Goal: Task Accomplishment & Management: Manage account settings

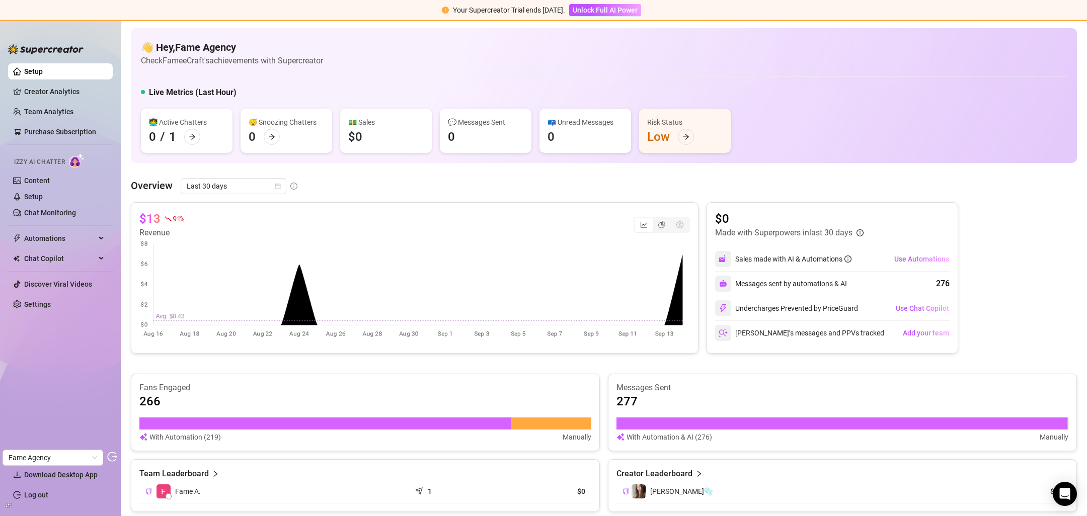
click at [51, 305] on link "Settings" at bounding box center [37, 304] width 27 height 8
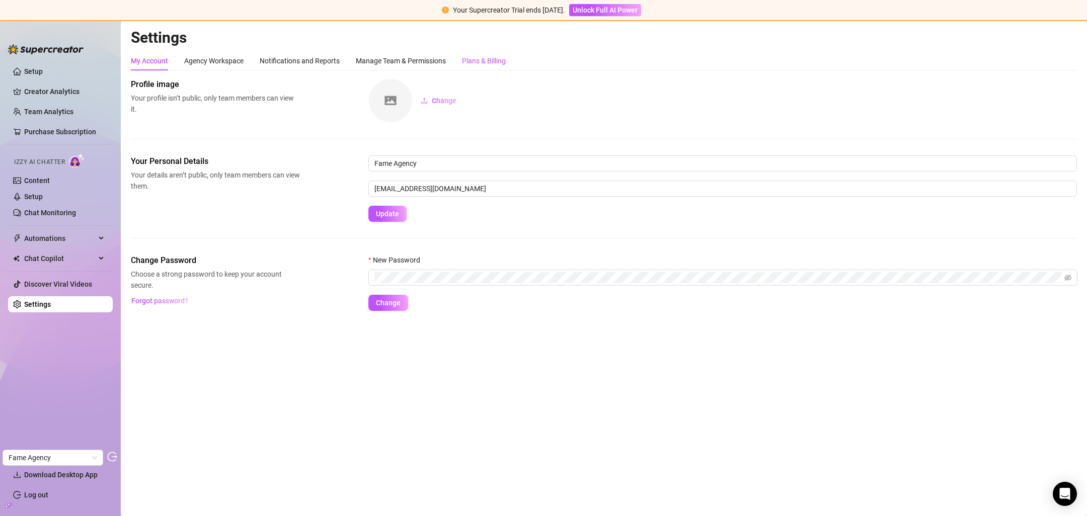
click at [481, 64] on div "Plans & Billing" at bounding box center [484, 60] width 44 height 11
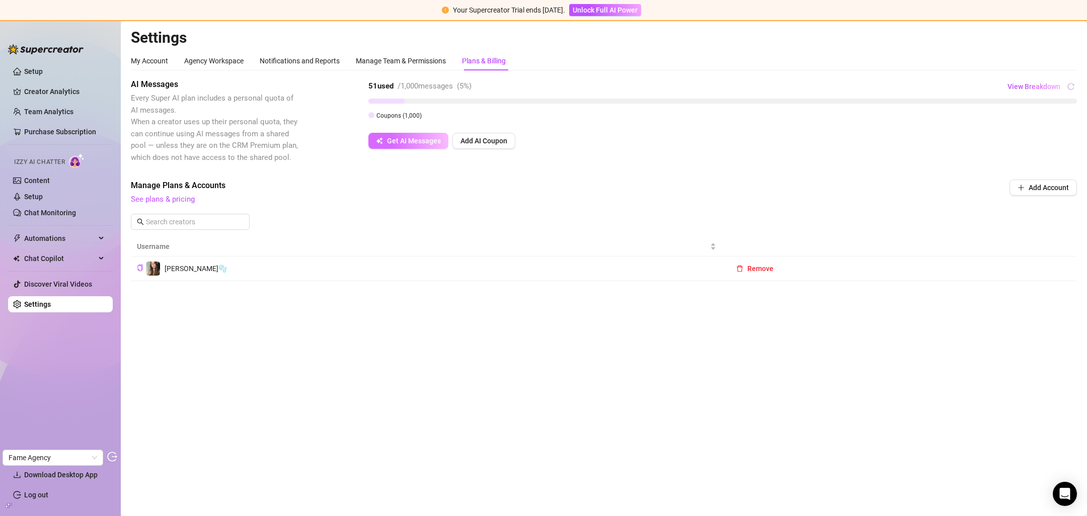
click at [389, 146] on button "Get AI Messages" at bounding box center [408, 141] width 80 height 16
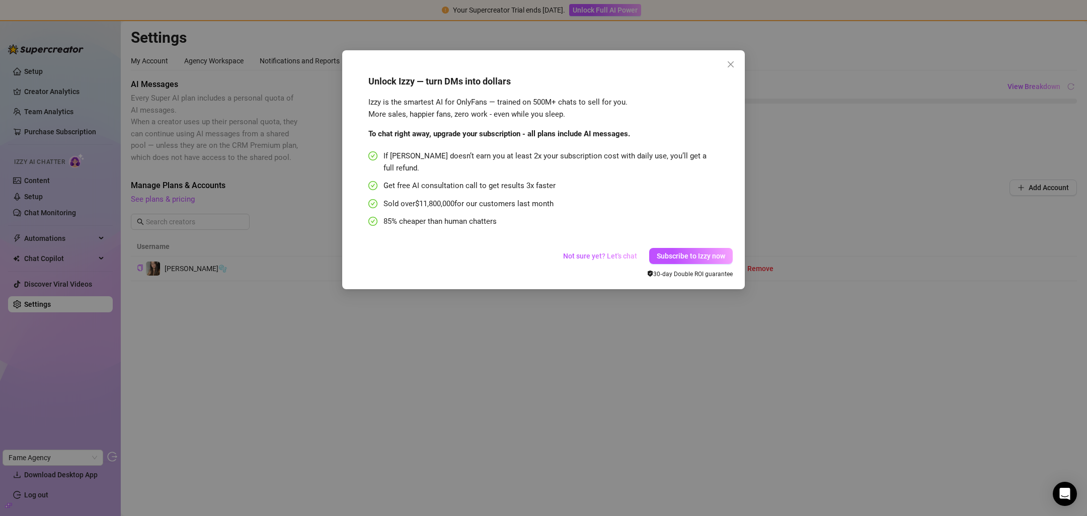
click at [740, 66] on div "Unlock Izzy — turn DMs into dollars Izzy is the smartest AI for OnlyFans — trai…" at bounding box center [543, 169] width 403 height 239
click at [734, 64] on icon "close" at bounding box center [731, 64] width 8 height 8
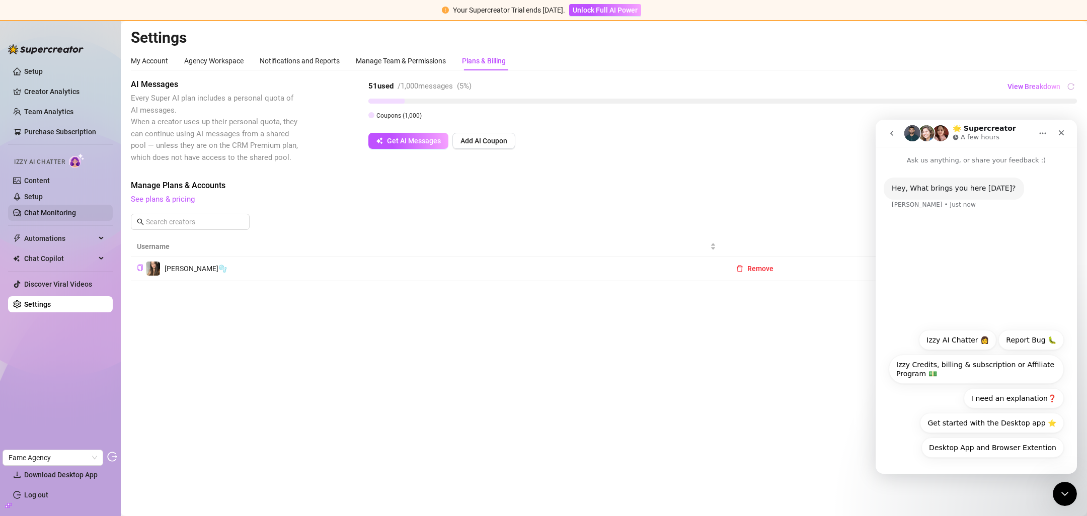
click at [56, 214] on link "Chat Monitoring" at bounding box center [50, 213] width 52 height 8
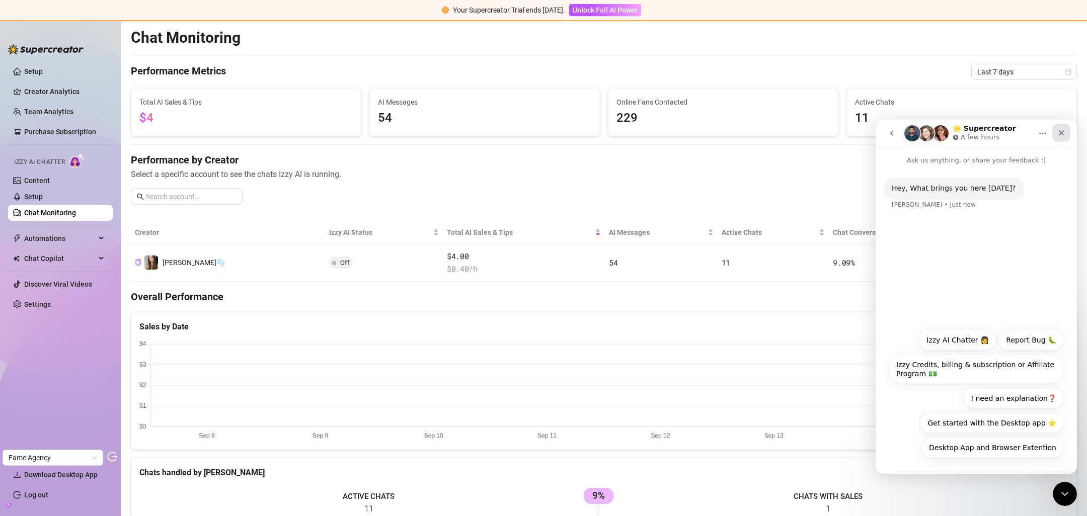
click at [1057, 131] on icon "Close" at bounding box center [1061, 133] width 8 height 8
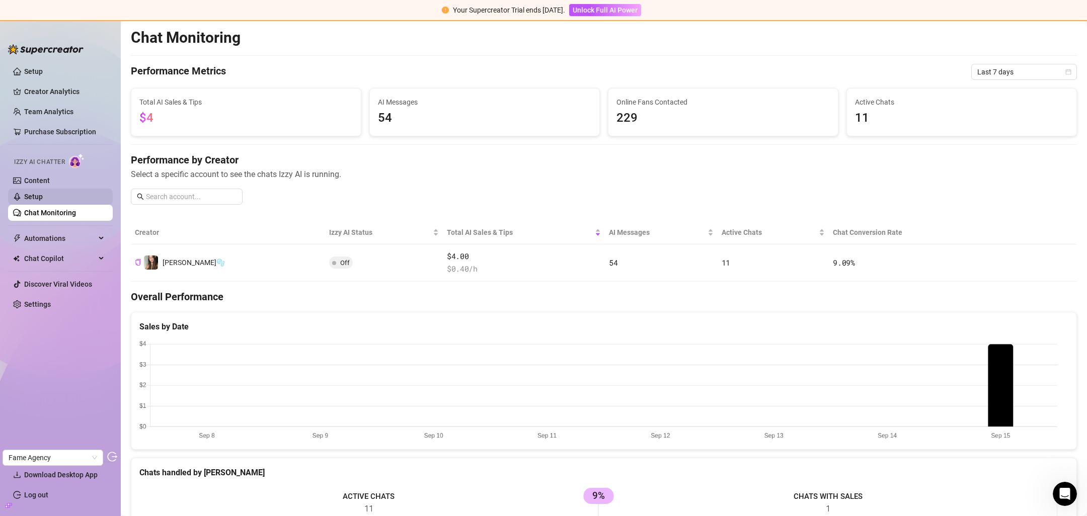
click at [43, 193] on link "Setup" at bounding box center [33, 197] width 19 height 8
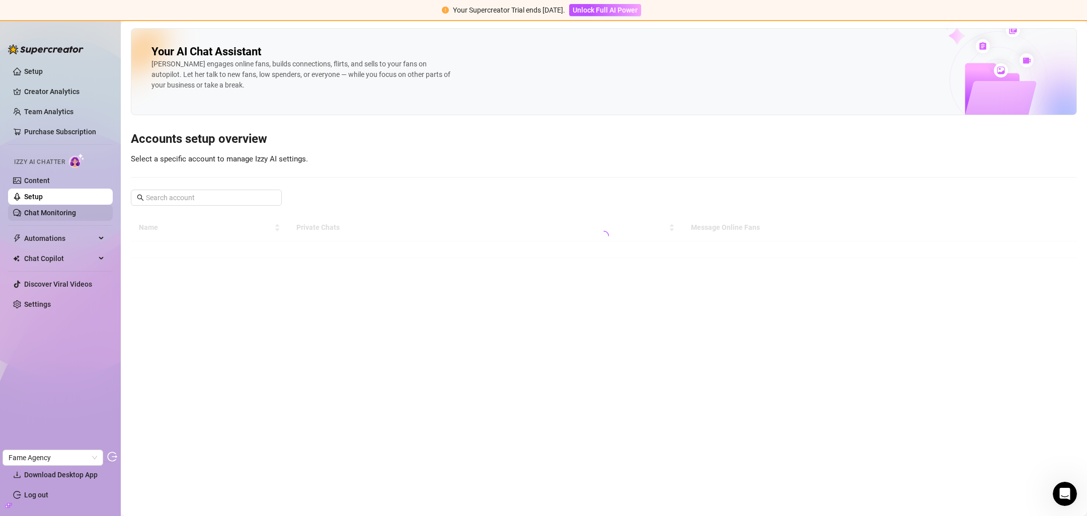
click at [47, 209] on link "Chat Monitoring" at bounding box center [50, 213] width 52 height 8
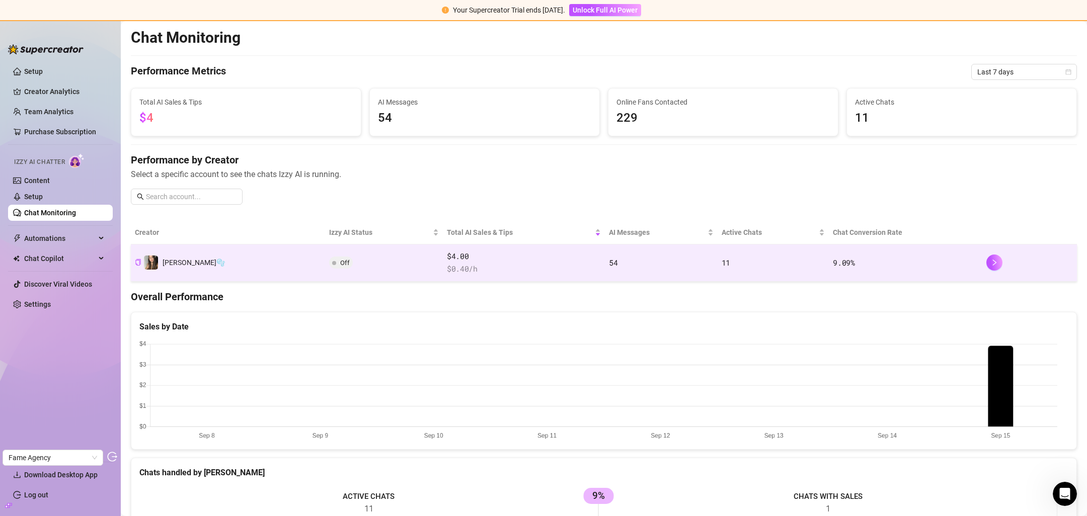
click at [325, 268] on td "Off" at bounding box center [383, 263] width 117 height 37
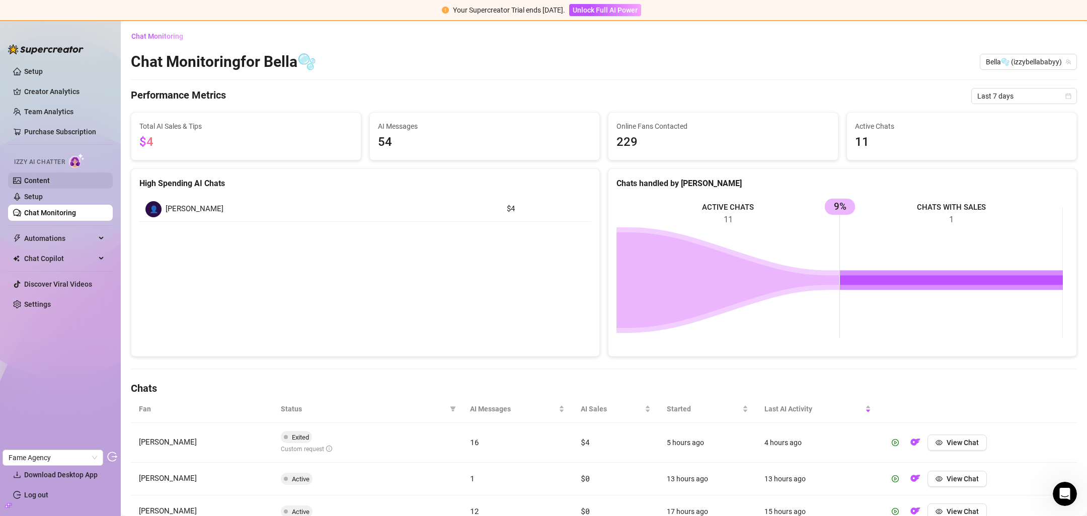
click at [29, 185] on link "Content" at bounding box center [37, 181] width 26 height 8
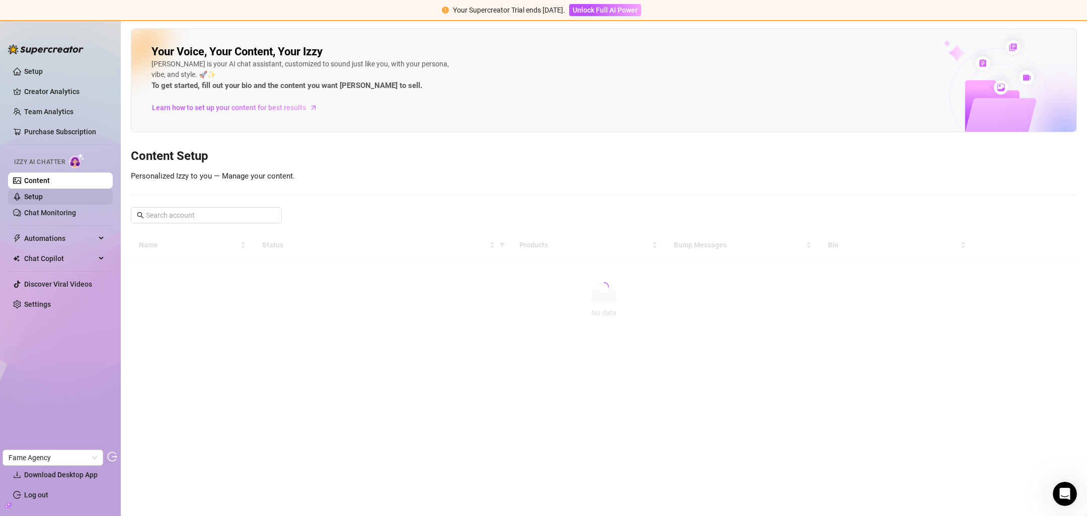
click at [30, 193] on link "Setup" at bounding box center [33, 197] width 19 height 8
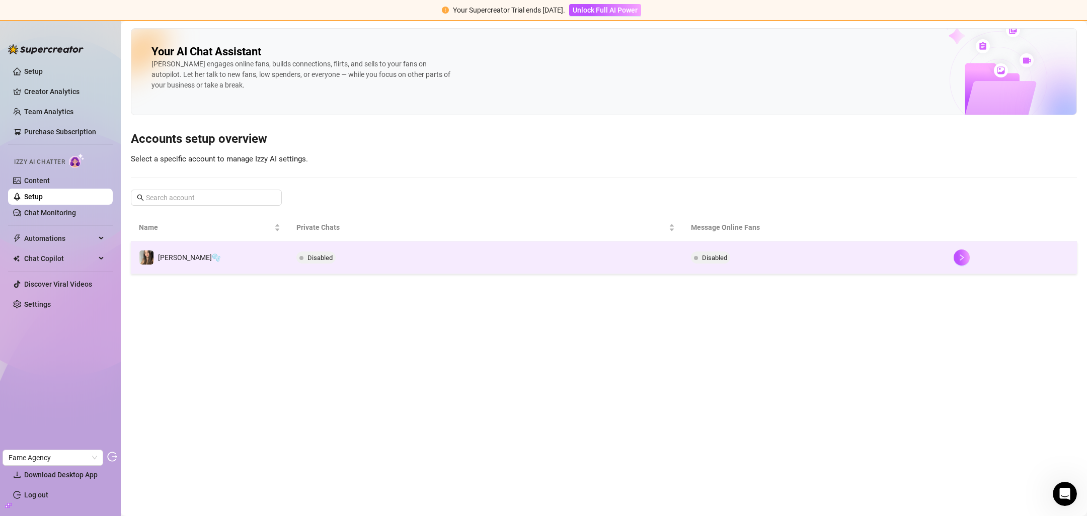
click at [363, 256] on td "Disabled" at bounding box center [485, 258] width 394 height 33
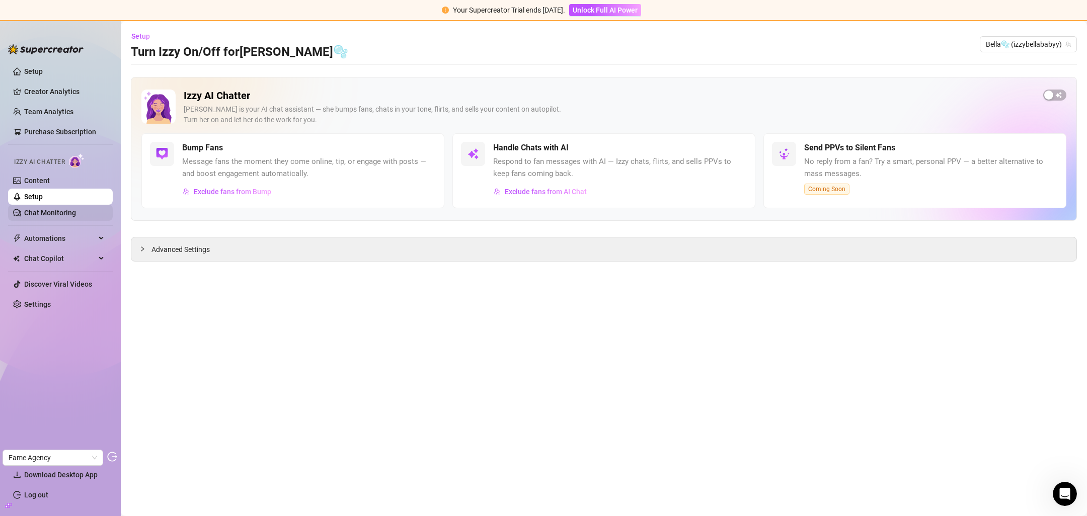
click at [62, 209] on link "Chat Monitoring" at bounding box center [50, 213] width 52 height 8
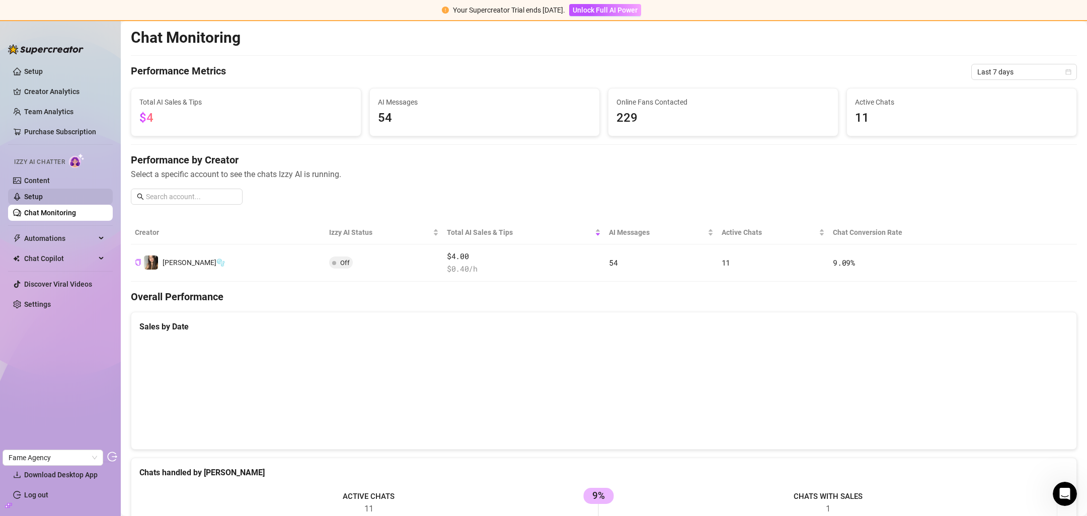
click at [43, 194] on link "Setup" at bounding box center [33, 197] width 19 height 8
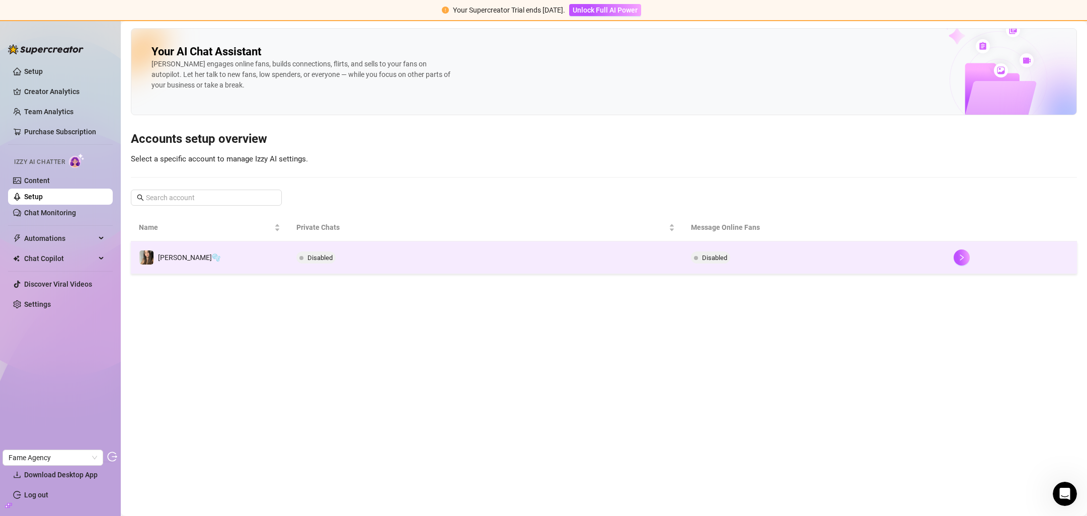
click at [312, 268] on td "Disabled" at bounding box center [485, 258] width 394 height 33
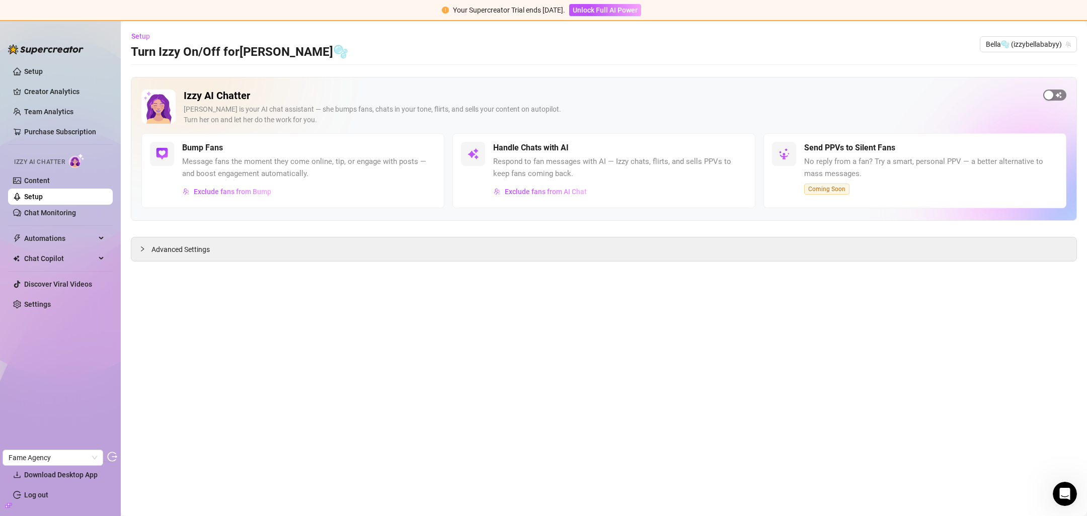
click at [1051, 90] on span "button" at bounding box center [1054, 95] width 23 height 11
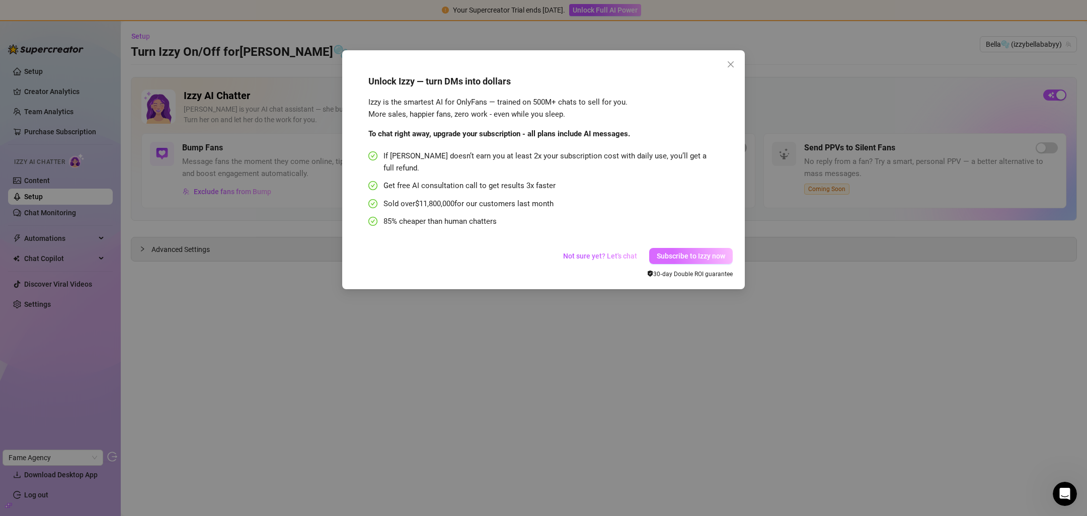
click at [719, 248] on button "Subscribe to Izzy now" at bounding box center [691, 256] width 84 height 16
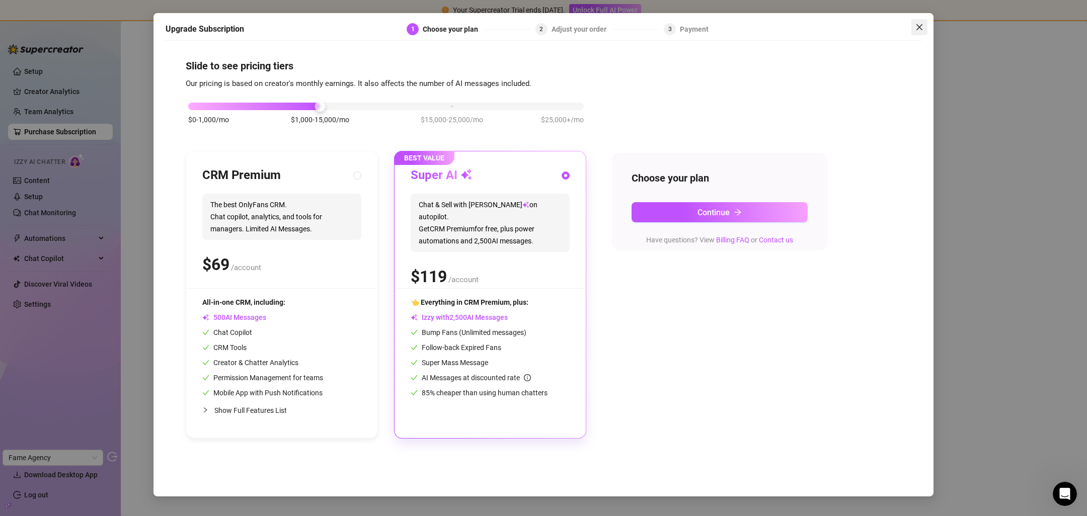
click at [923, 23] on icon "close" at bounding box center [919, 27] width 8 height 8
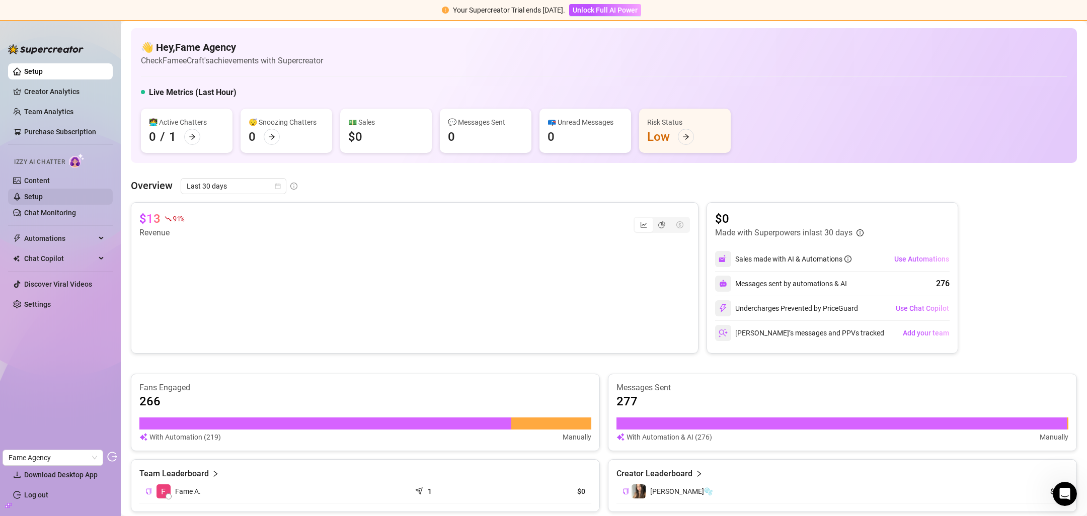
click at [43, 198] on link "Setup" at bounding box center [33, 197] width 19 height 8
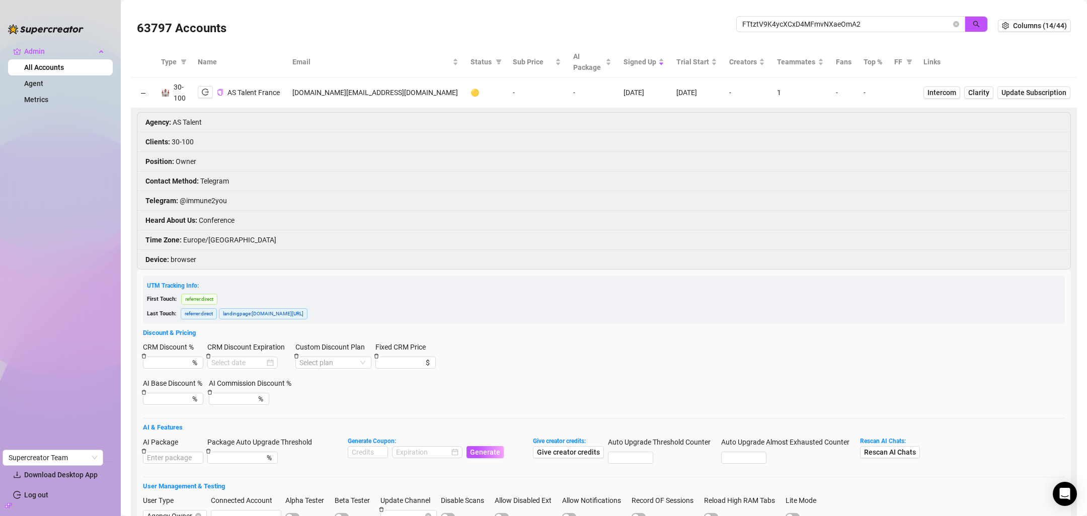
scroll to position [6, 0]
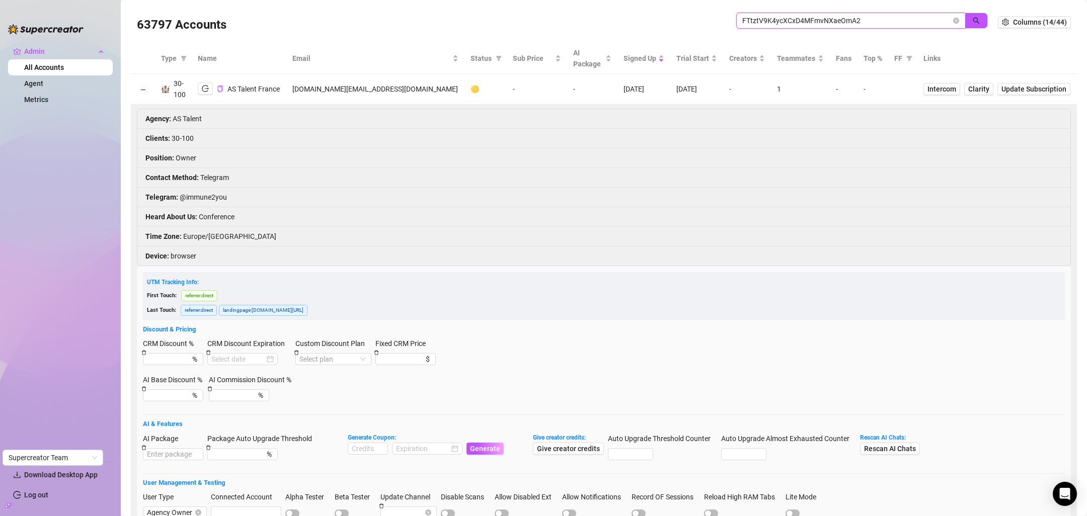
click at [825, 18] on input "FTtztV9K4ycXCxD4MFmvNXaeOmA2" at bounding box center [846, 20] width 209 height 11
paste input "8TLUPTsZ5xUjzZPlJX29uQslbNm1"
type input "8TLUPTsZ5xUjzZPlJX29uQslbNm1"
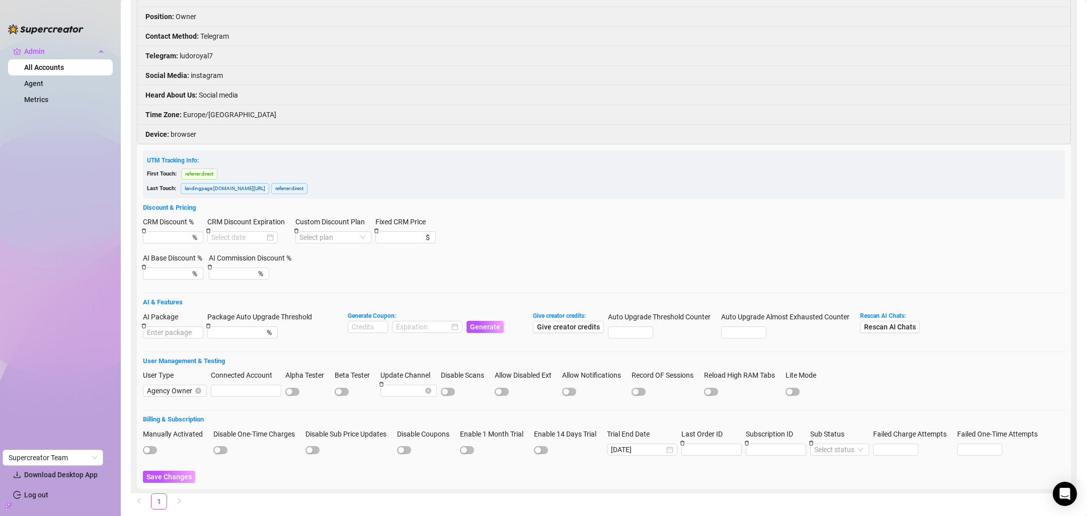
scroll to position [139, 0]
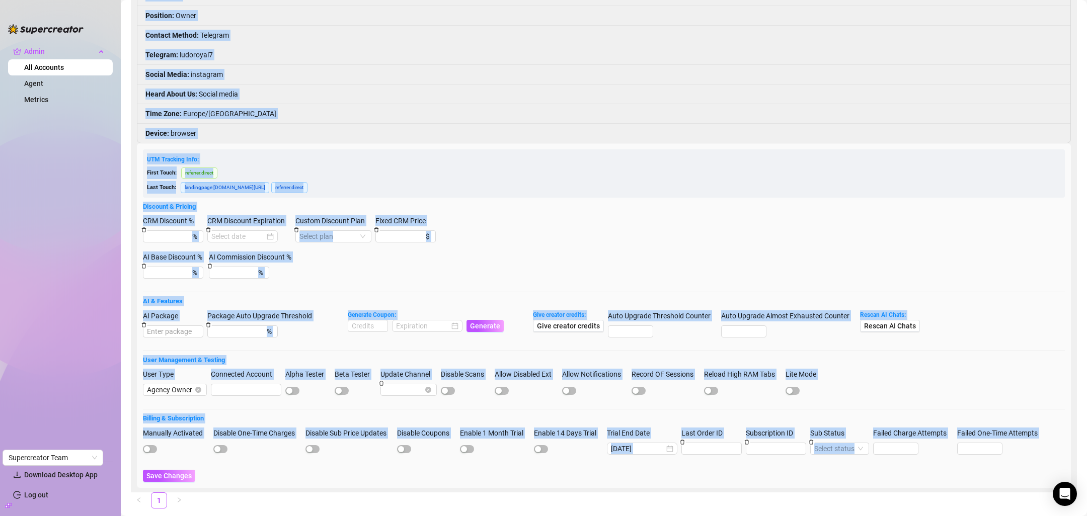
drag, startPoint x: 286, startPoint y: 495, endPoint x: 245, endPoint y: 497, distance: 40.8
click at [245, 497] on main "63797 Accounts 8TLUPTsZ5xUjzZPlJX29uQslbNm1 Columns (14/44) Type Name Email Sta…" at bounding box center [604, 200] width 966 height 678
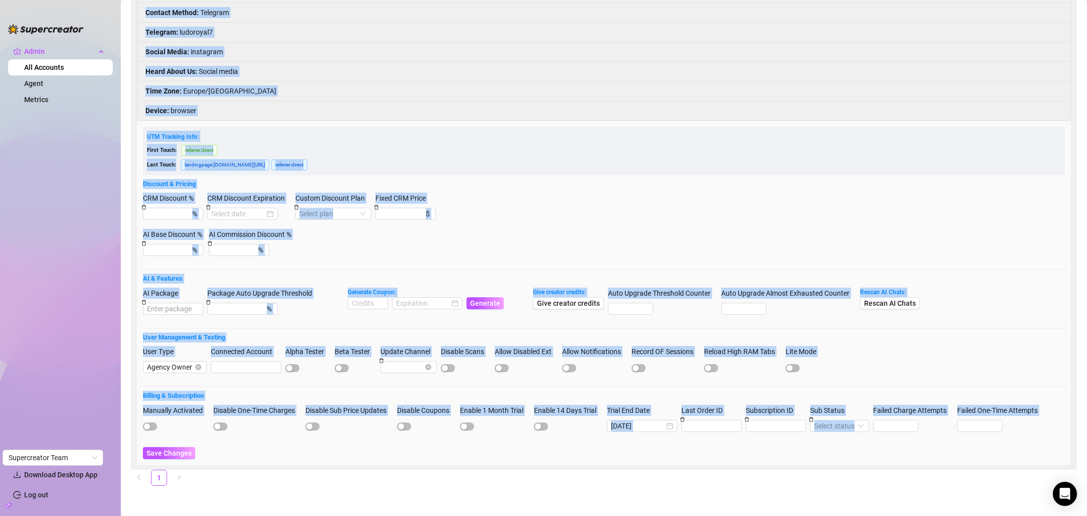
scroll to position [166, 0]
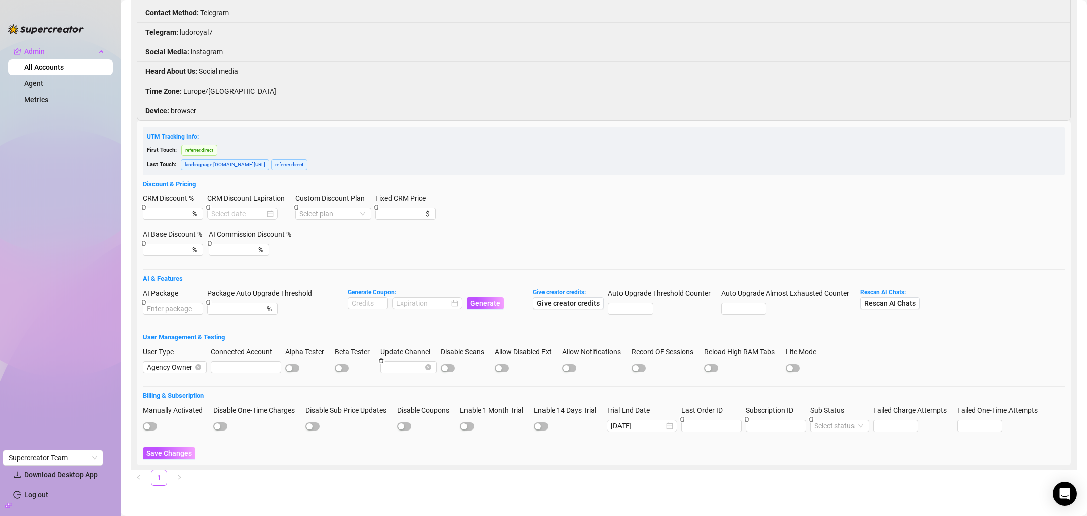
drag, startPoint x: 285, startPoint y: 268, endPoint x: 404, endPoint y: 270, distance: 118.2
click at [404, 270] on form "UTM Tracking Info: First Touch: referrer : direct Last Touch: landingpage : con…" at bounding box center [604, 293] width 922 height 333
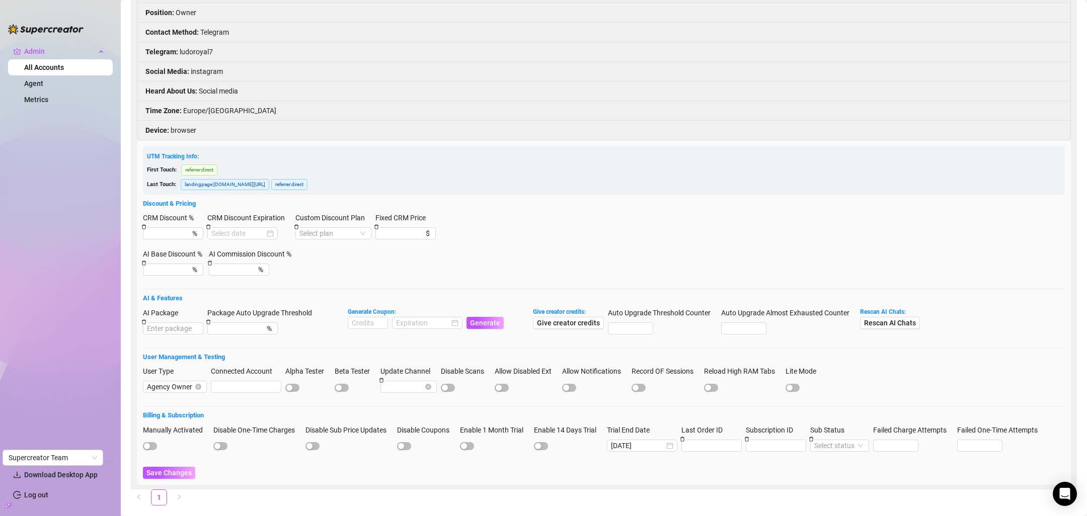
scroll to position [0, 0]
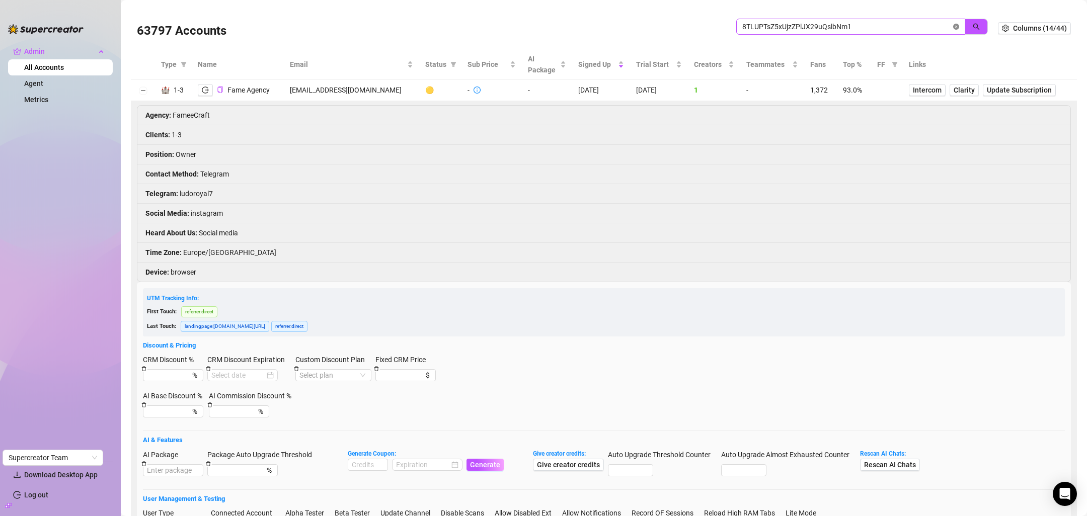
click at [953, 26] on icon "close-circle" at bounding box center [956, 27] width 6 height 6
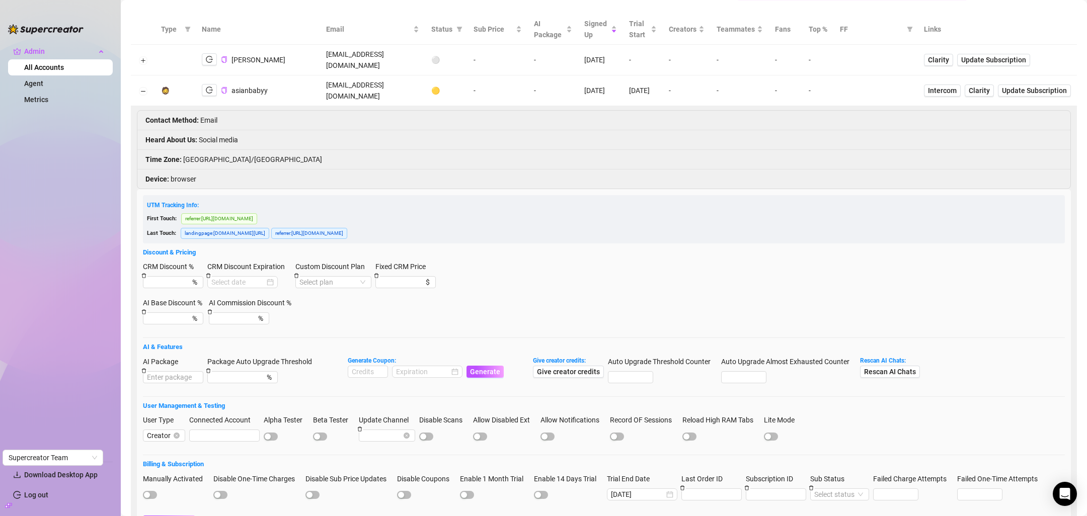
scroll to position [88, 0]
